Goal: Find specific page/section: Find specific page/section

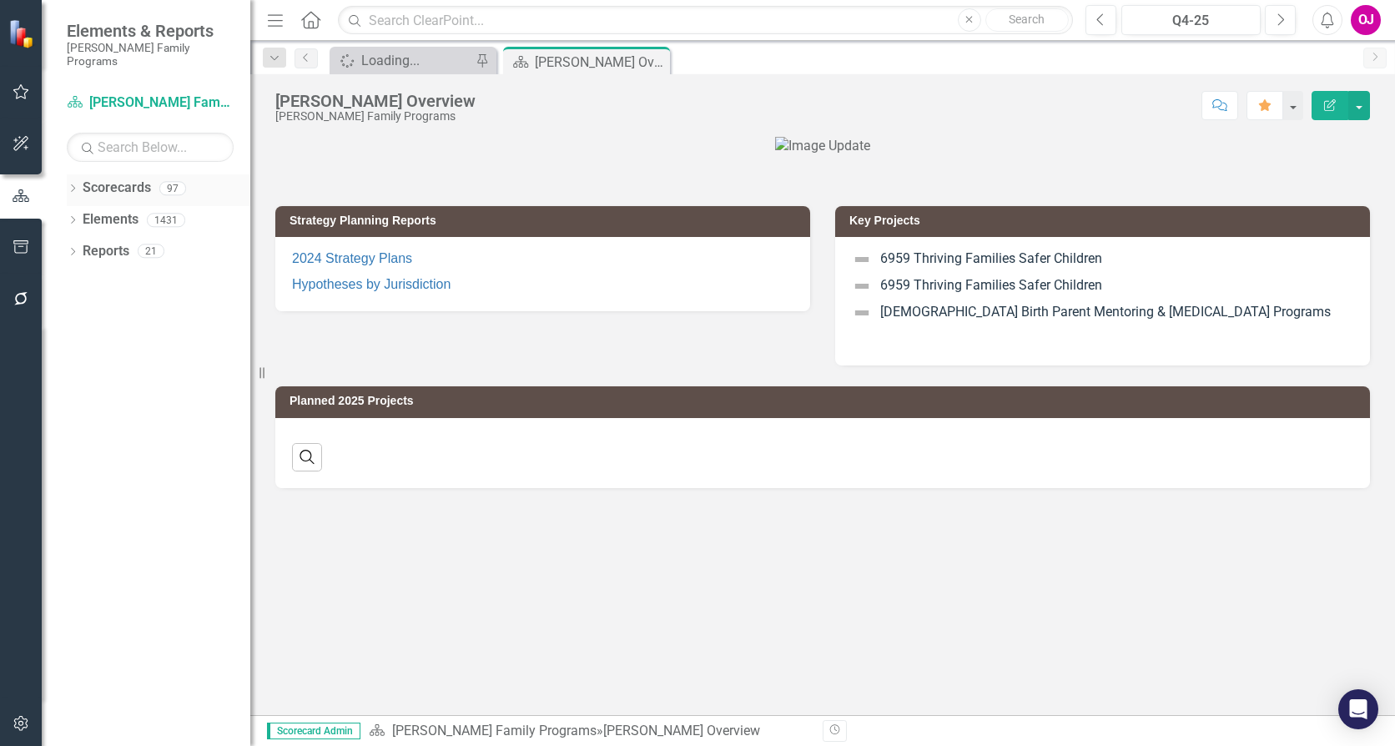
click at [73, 185] on icon "Dropdown" at bounding box center [73, 189] width 12 height 9
click at [80, 214] on icon "Dropdown" at bounding box center [81, 219] width 13 height 10
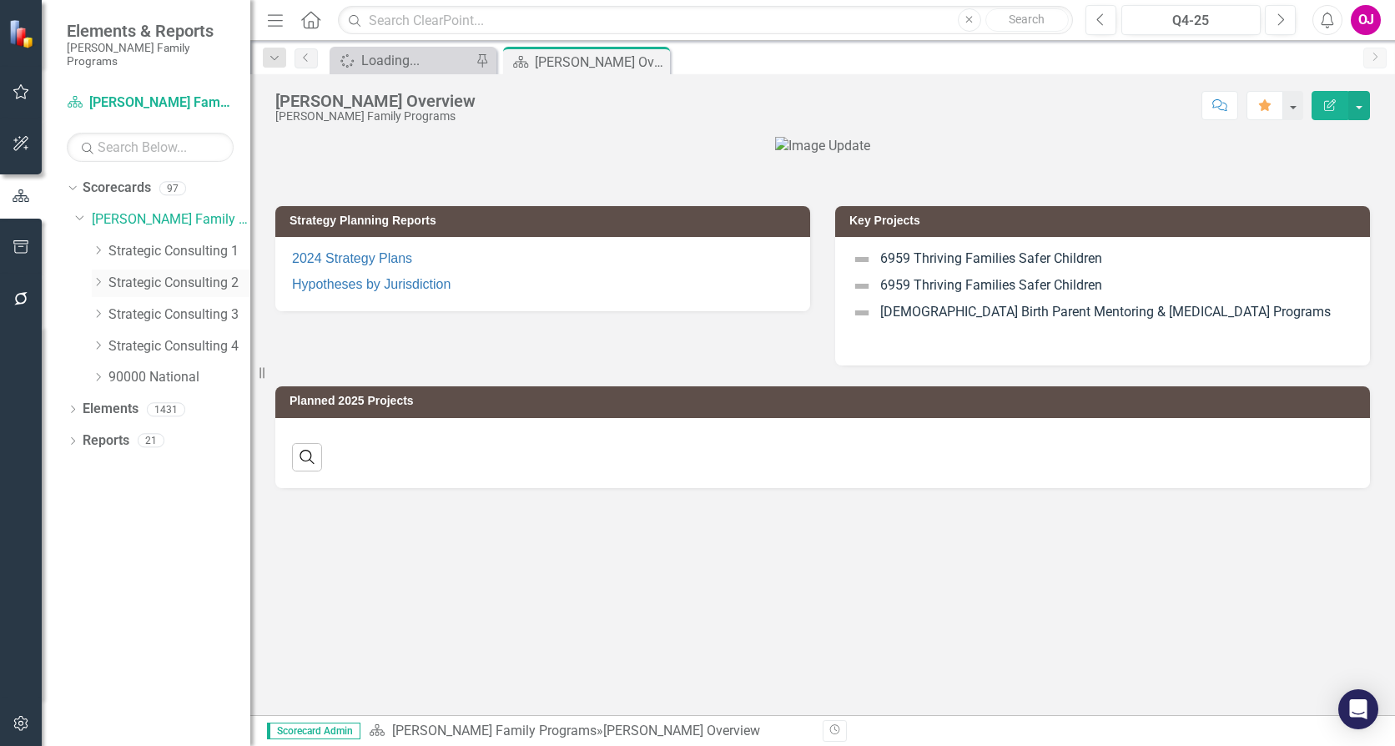
click at [98, 277] on icon "Dropdown" at bounding box center [98, 282] width 13 height 10
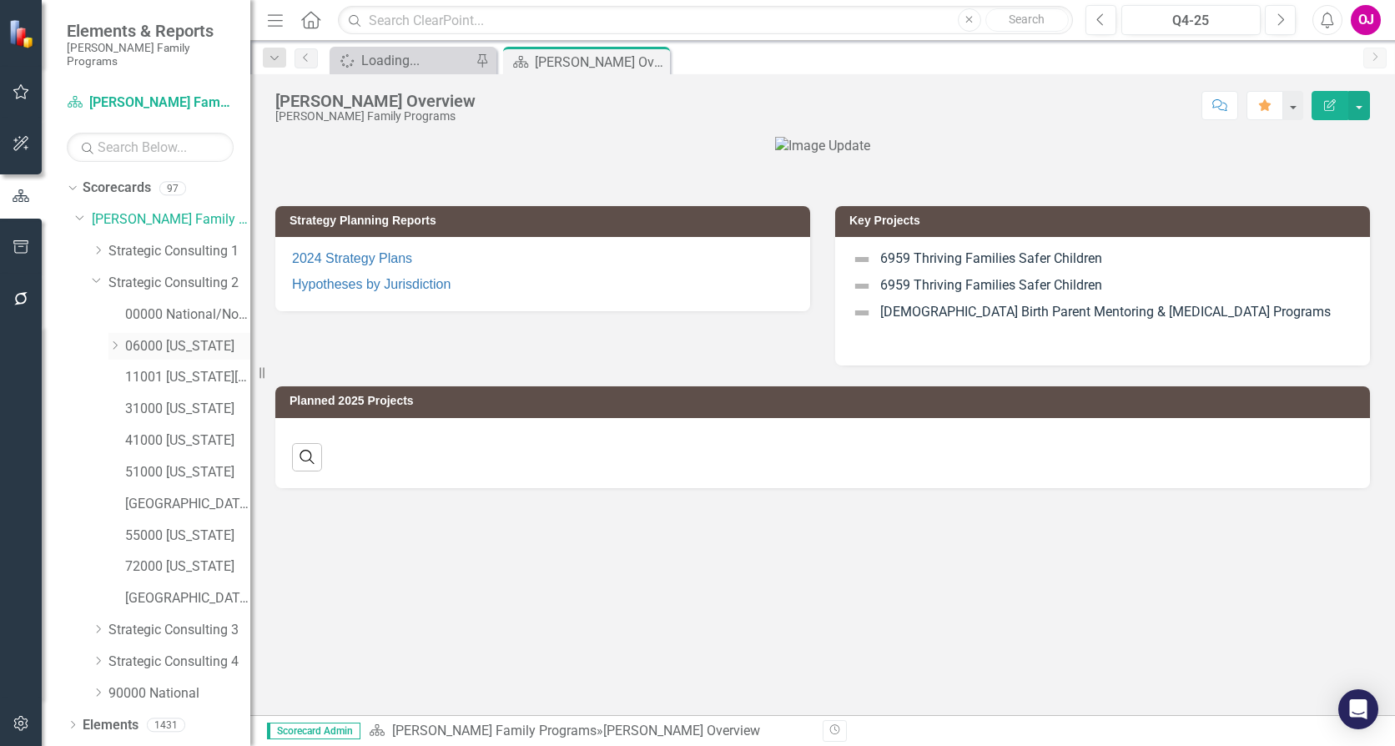
click at [112, 340] on icon "Dropdown" at bounding box center [114, 345] width 13 height 10
click at [192, 621] on link "06085 [GEOGRAPHIC_DATA][PERSON_NAME]" at bounding box center [196, 630] width 108 height 19
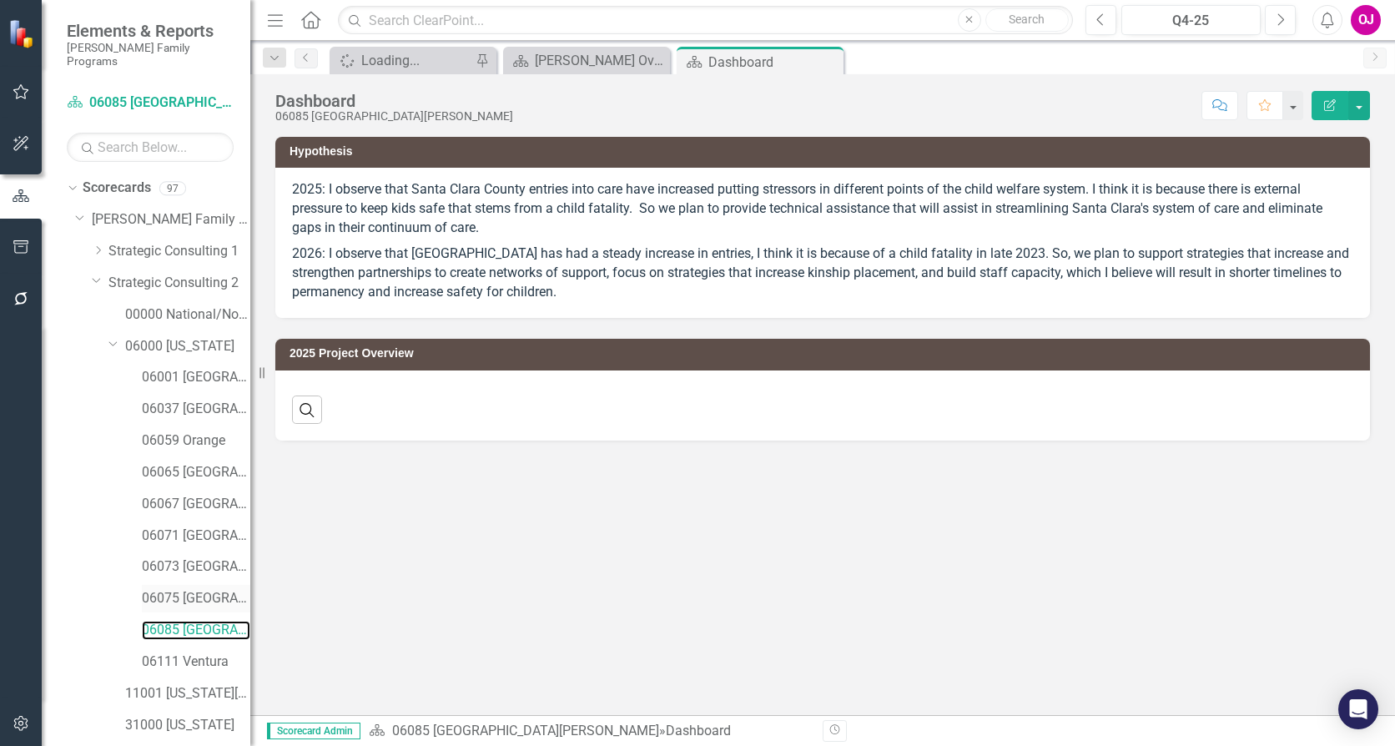
scroll to position [330, 0]
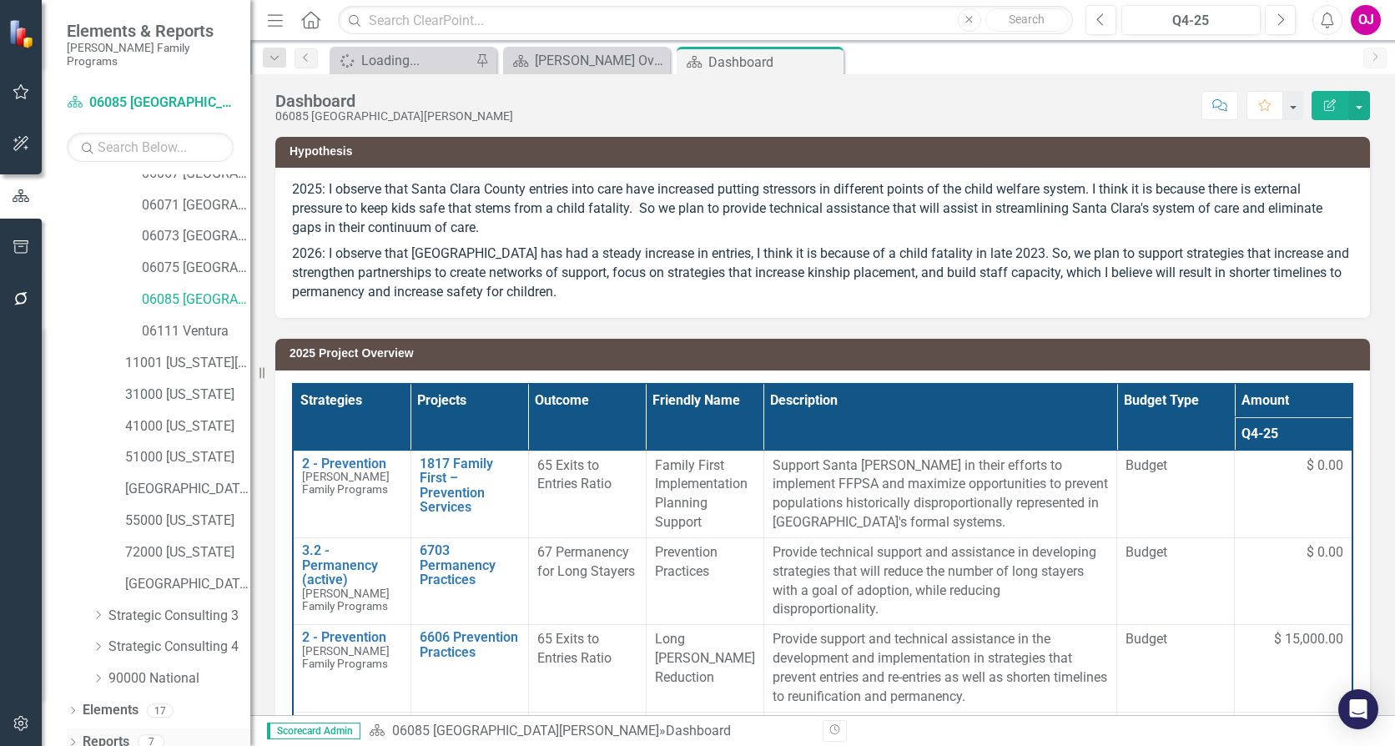
click at [73, 739] on icon "Dropdown" at bounding box center [73, 743] width 12 height 9
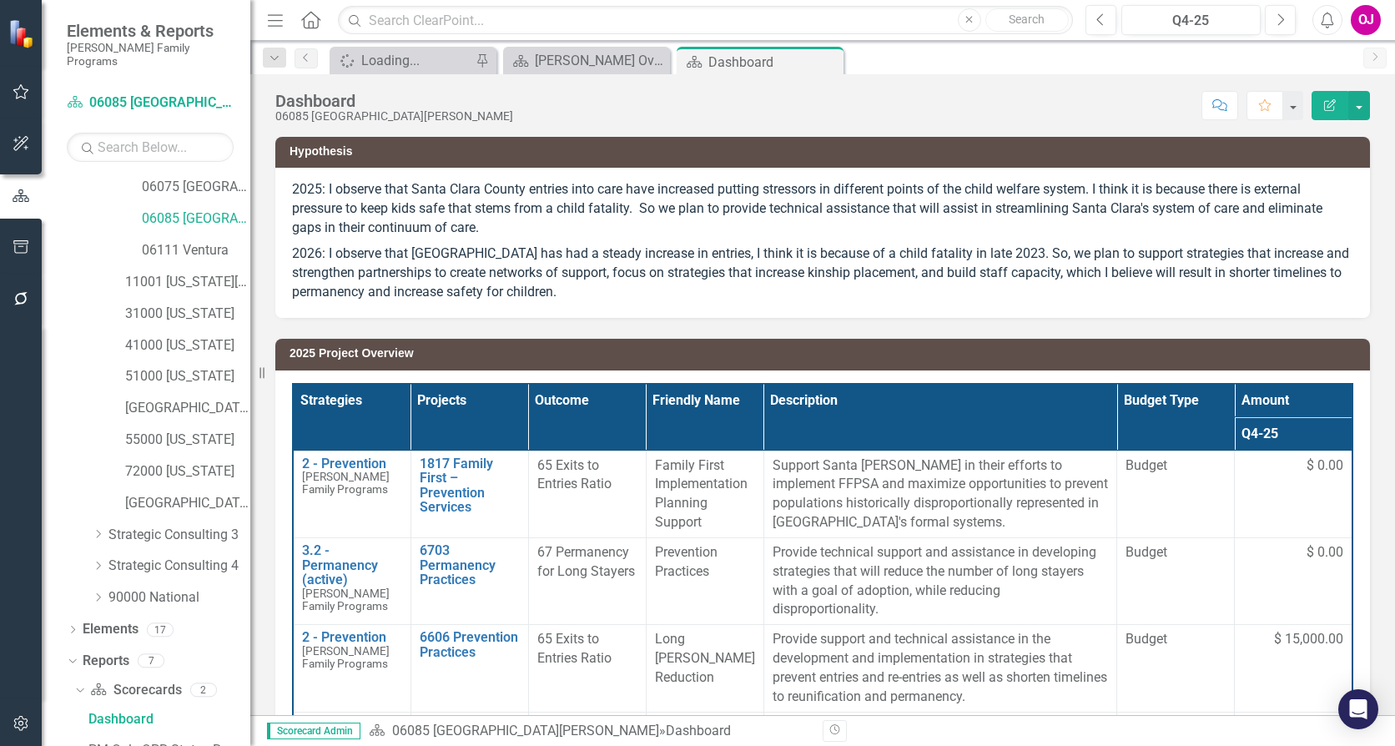
scroll to position [539, 0]
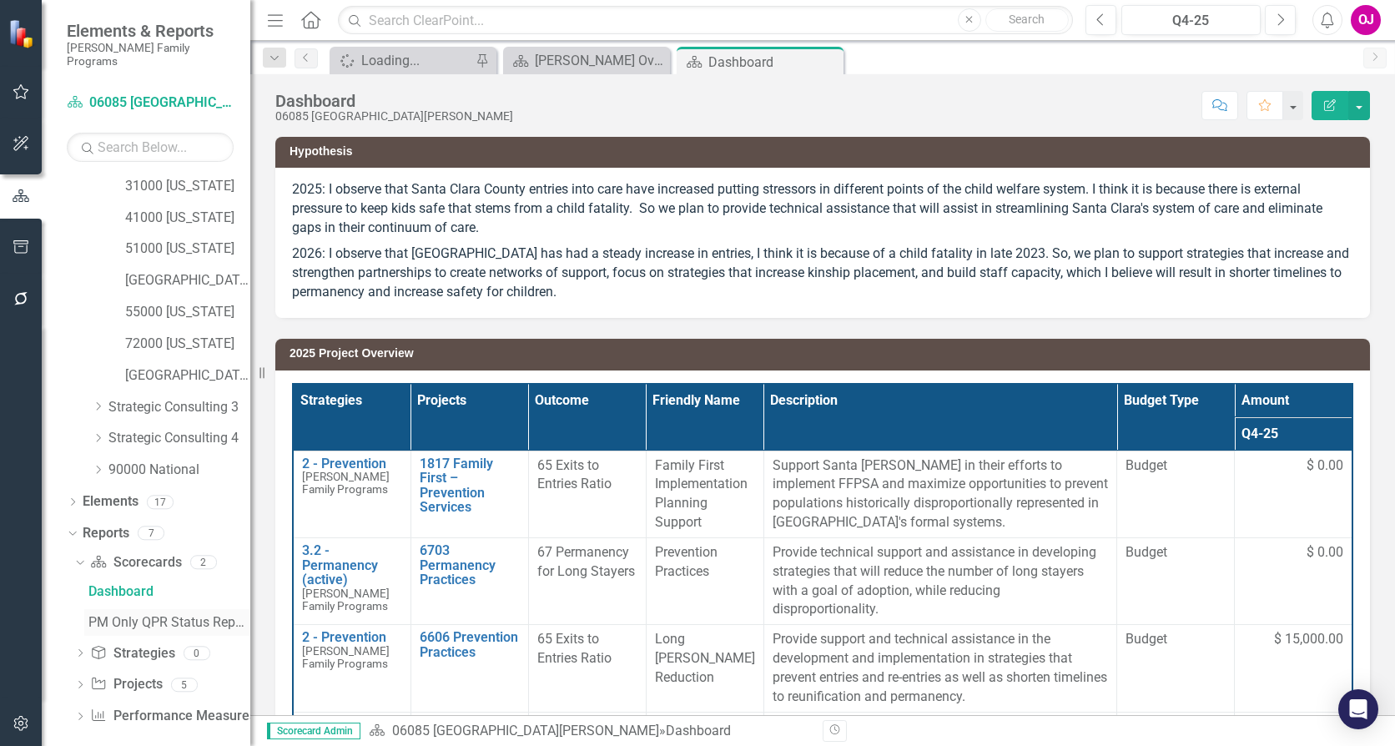
click at [141, 615] on div "PM Only QPR Status Report" at bounding box center [169, 622] width 162 height 15
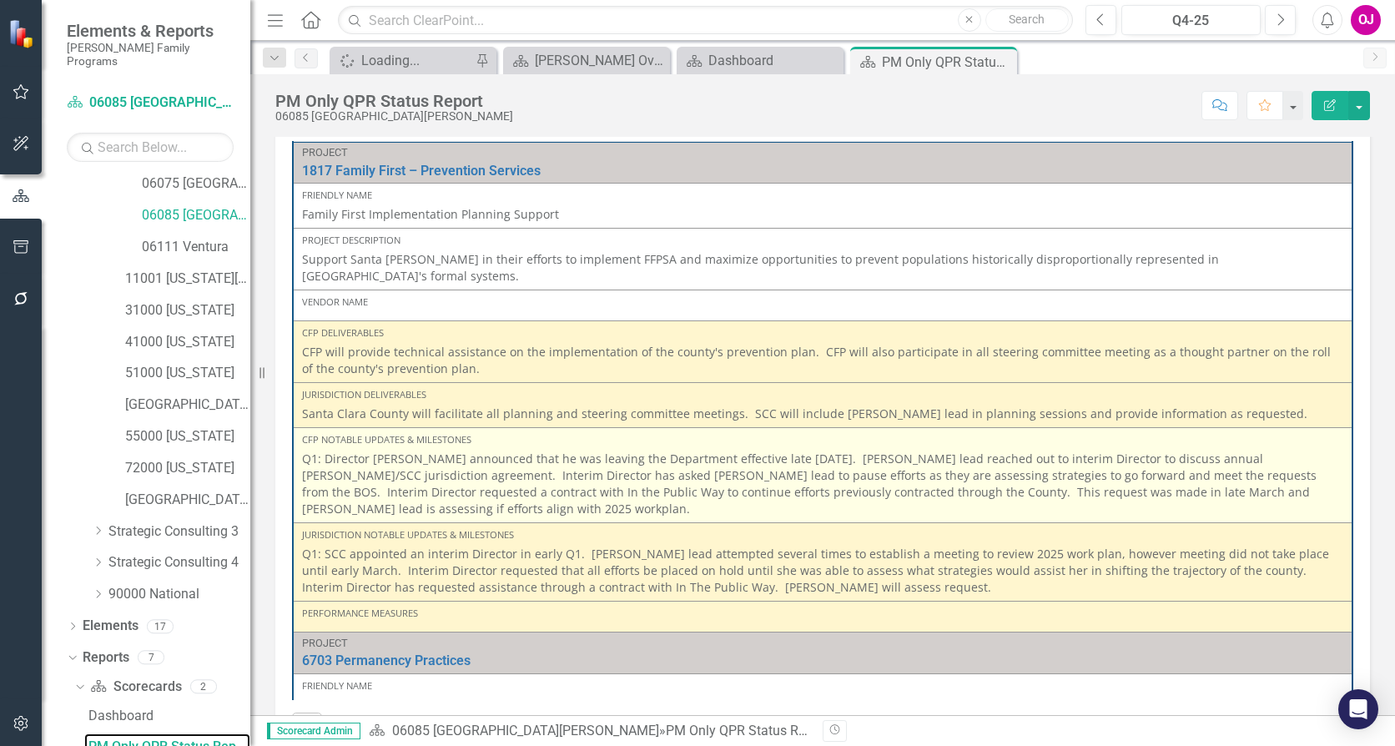
scroll to position [417, 0]
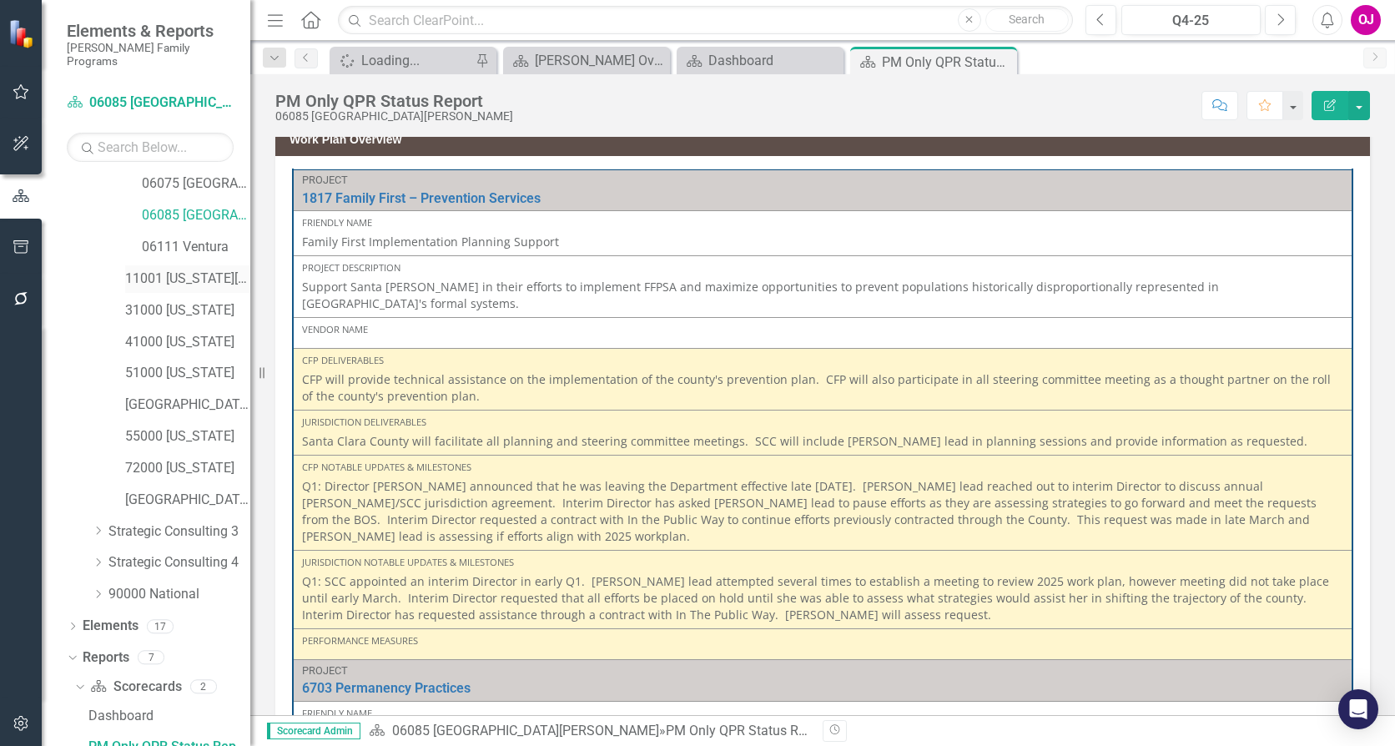
click at [194, 270] on link "11001 [US_STATE][GEOGRAPHIC_DATA]" at bounding box center [187, 278] width 125 height 19
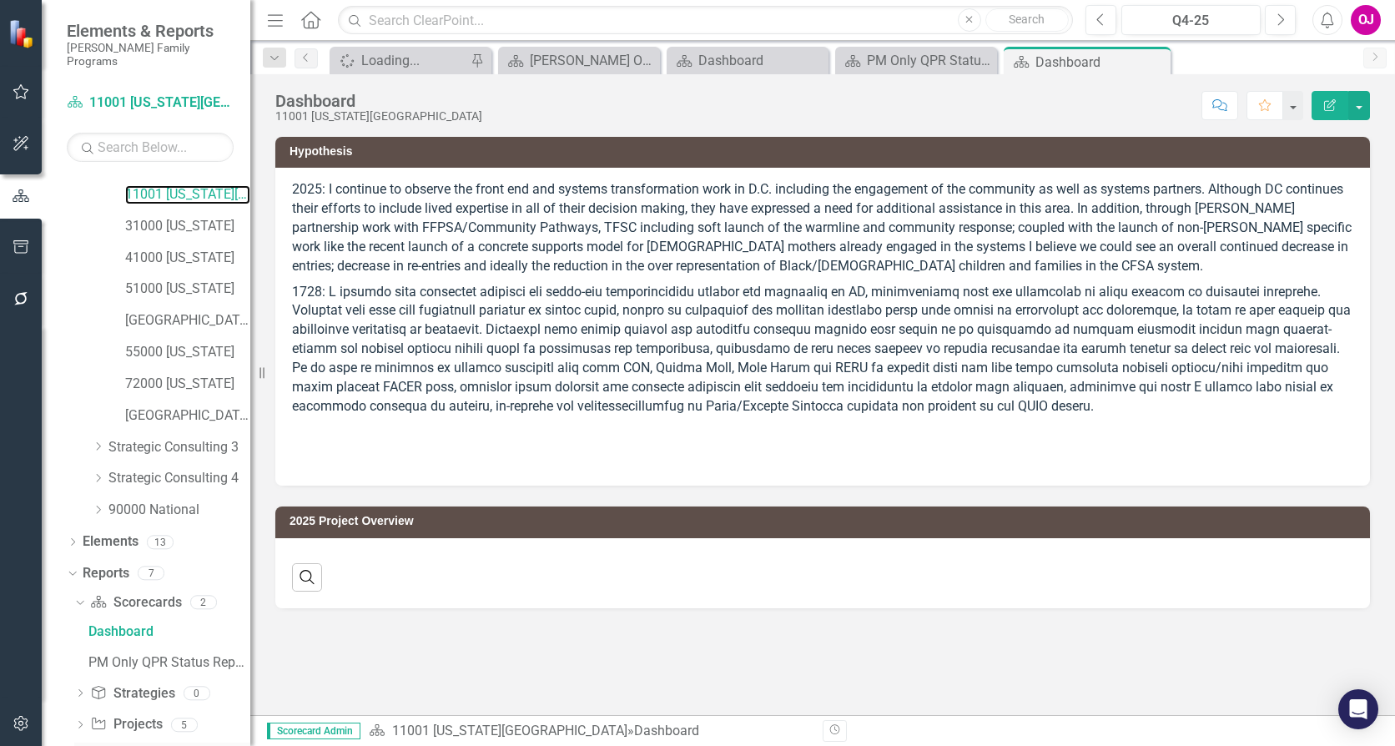
scroll to position [539, 0]
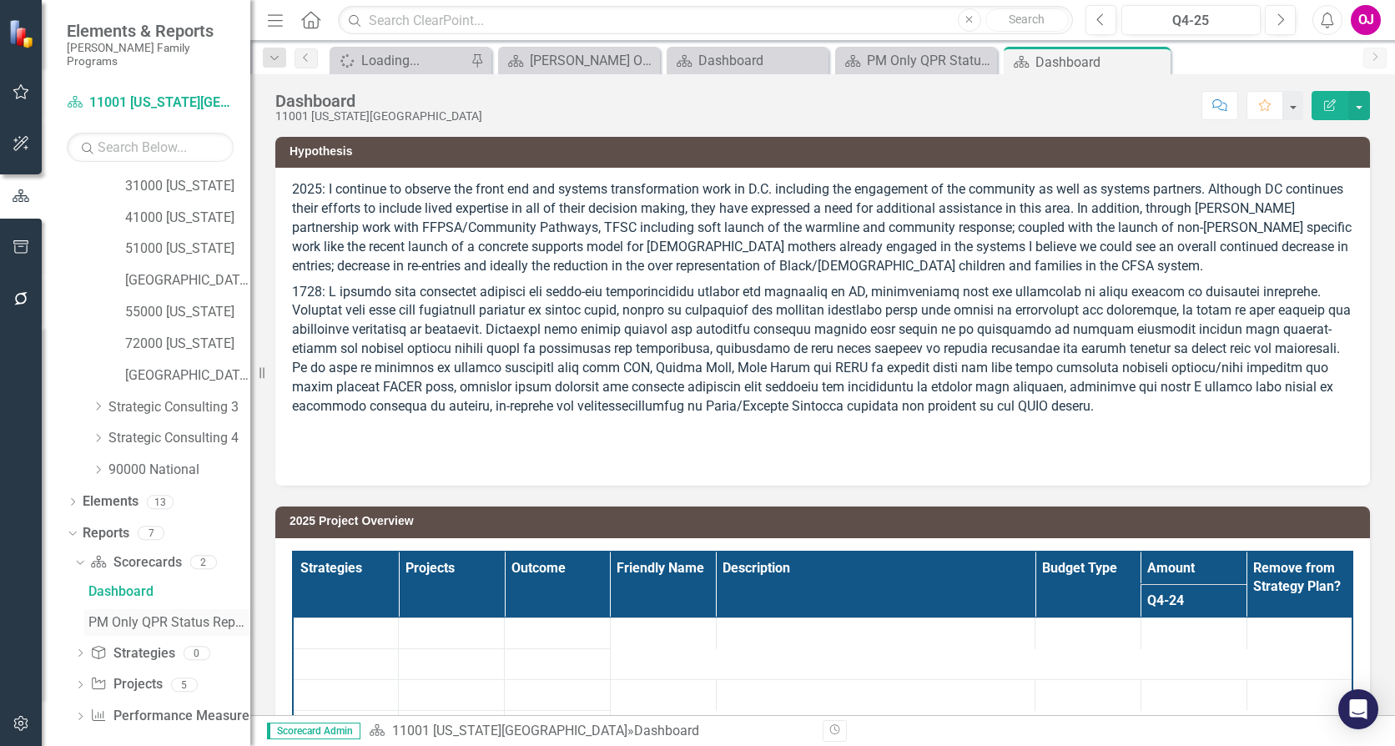
click at [111, 615] on div "PM Only QPR Status Report" at bounding box center [169, 622] width 162 height 15
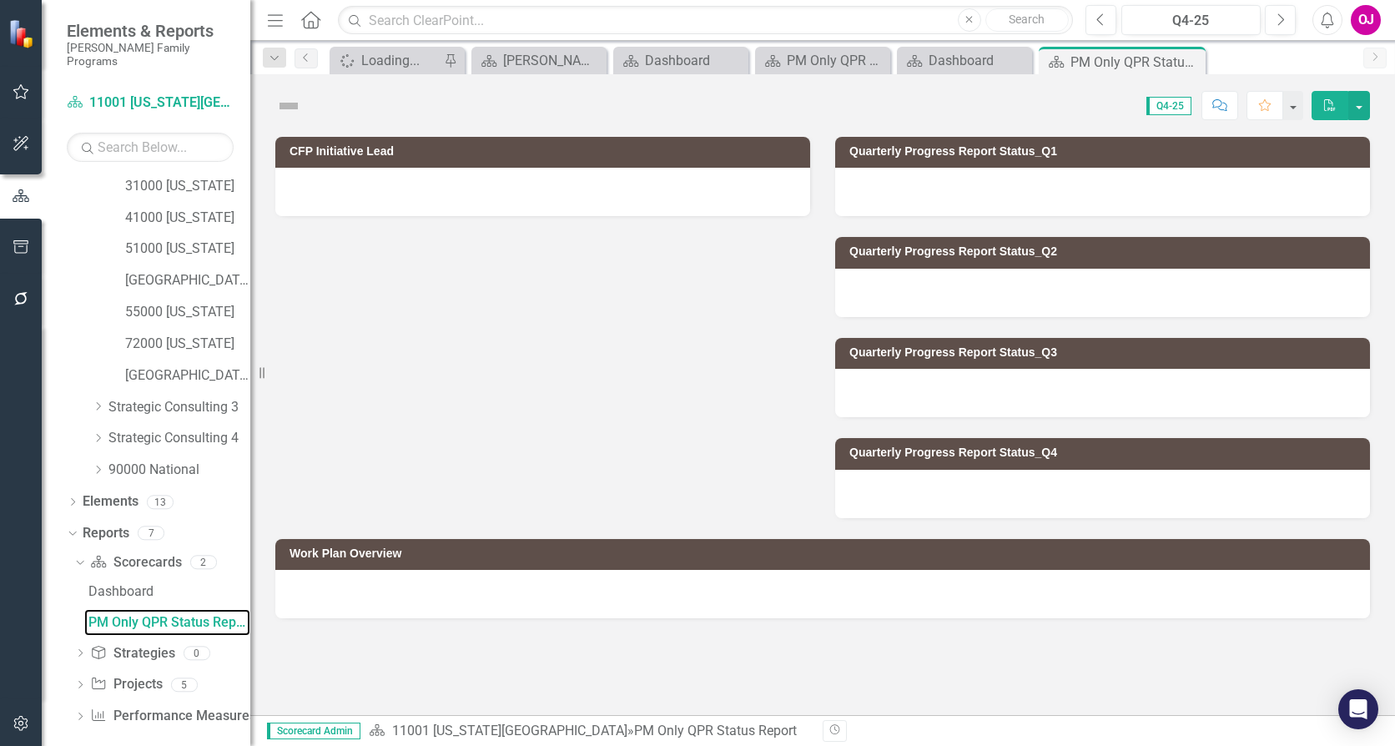
scroll to position [415, 0]
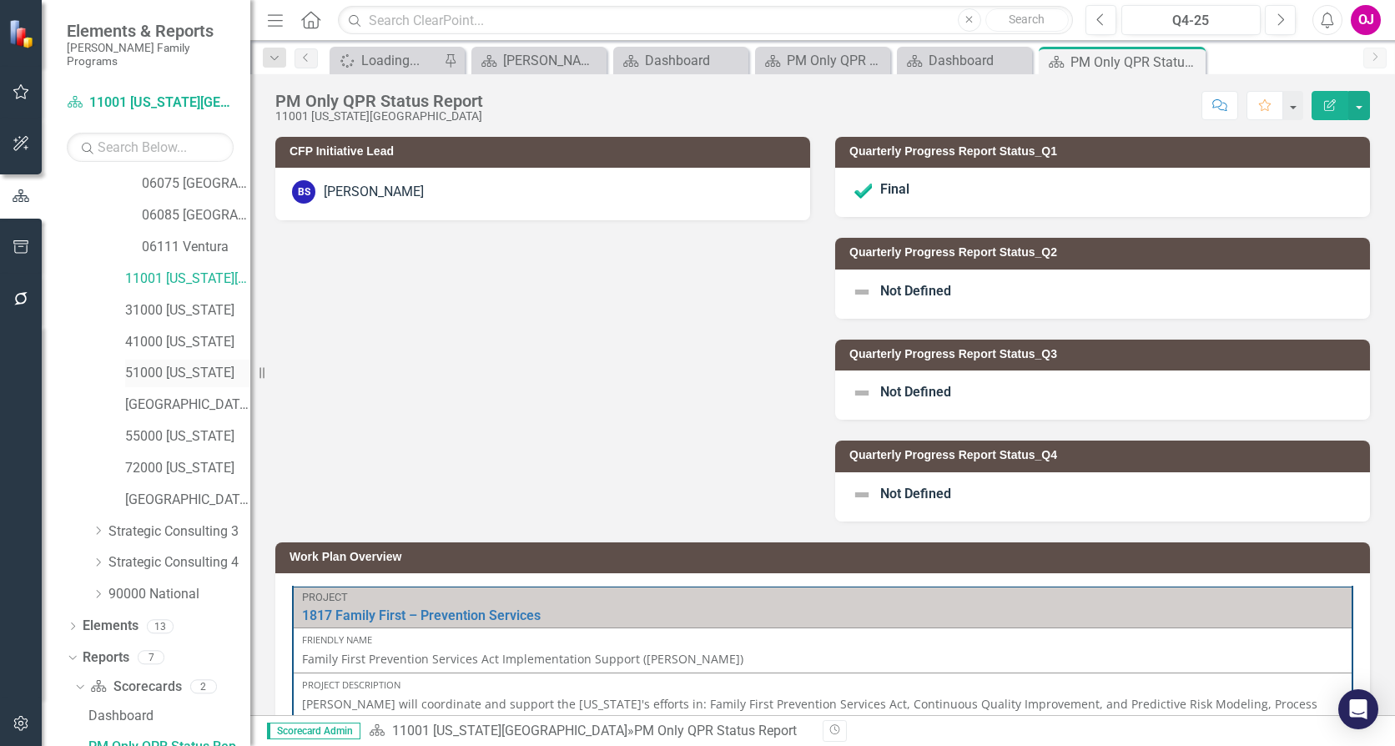
click at [181, 364] on link "51000 [US_STATE]" at bounding box center [187, 373] width 125 height 19
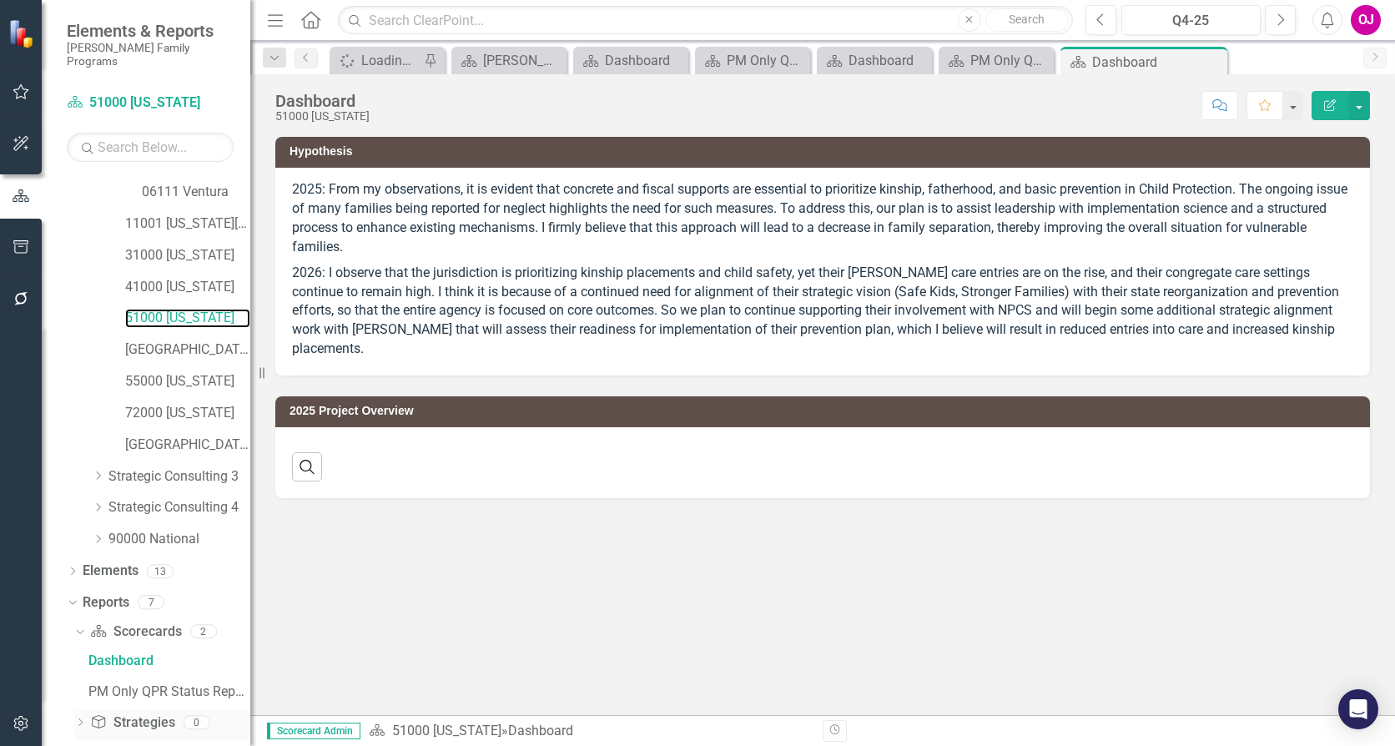
scroll to position [539, 0]
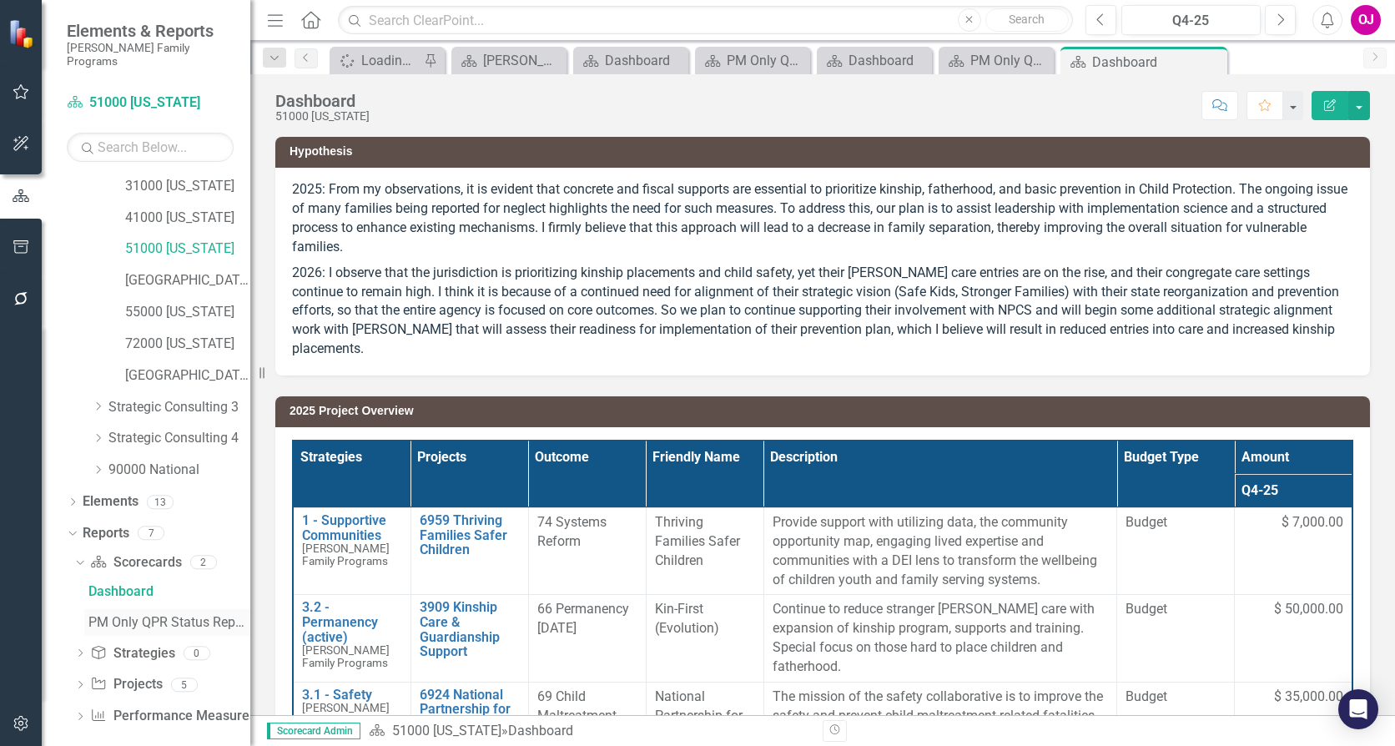
click at [179, 618] on link "PM Only QPR Status Report" at bounding box center [167, 622] width 166 height 27
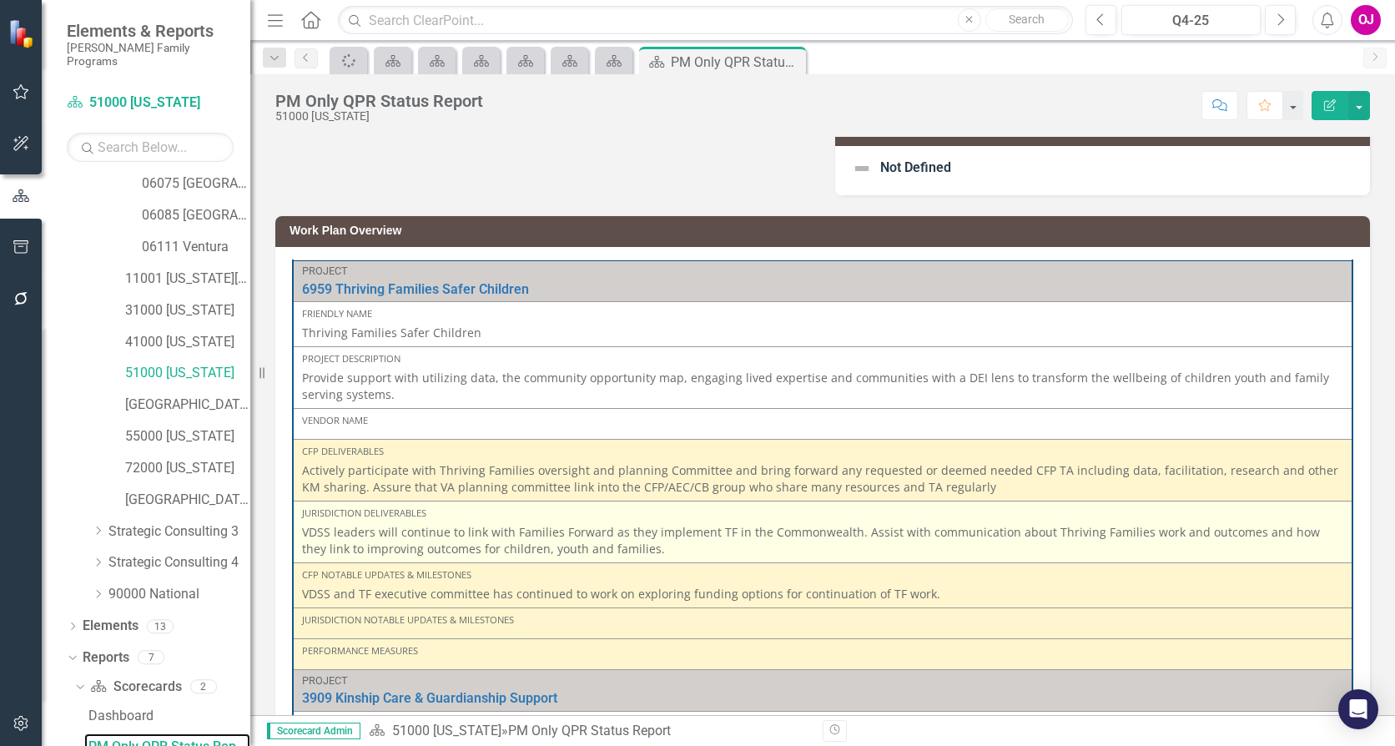
scroll to position [334, 0]
